Goal: Task Accomplishment & Management: Use online tool/utility

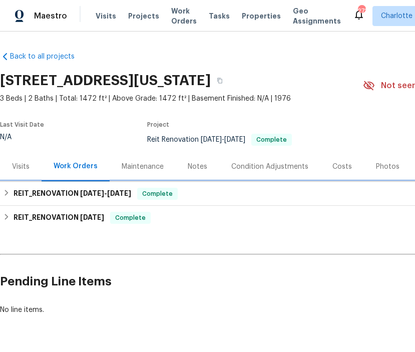
click at [4, 196] on icon at bounding box center [6, 192] width 7 height 7
